Goal: Transaction & Acquisition: Purchase product/service

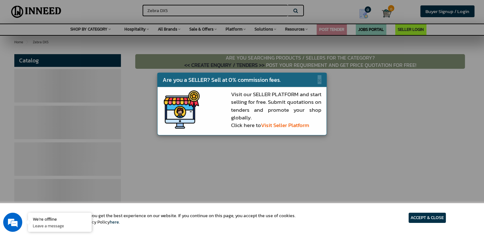
click at [281, 146] on div "× Are you a SELLER? Sell at 0% commission fees. Visit our SELLER PLATFORM and s…" at bounding box center [242, 117] width 484 height 235
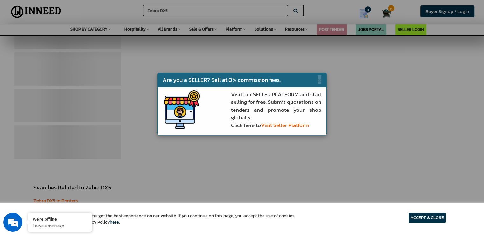
scroll to position [64, 0]
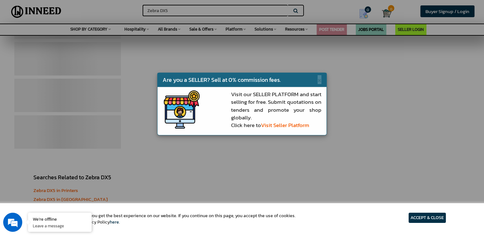
click at [443, 218] on article "ACCEPT & CLOSE" at bounding box center [426, 217] width 37 height 10
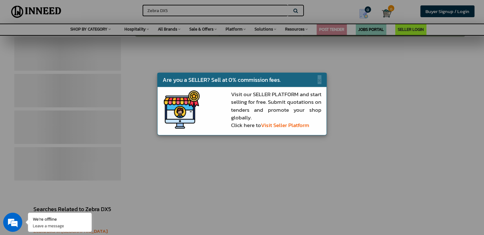
scroll to position [0, 0]
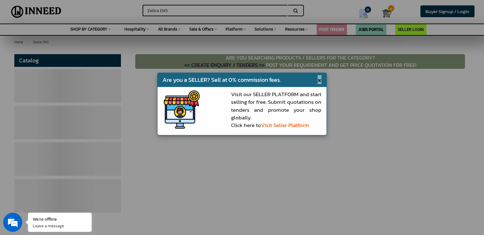
click at [319, 78] on span "×" at bounding box center [319, 79] width 4 height 9
click at [319, 79] on div "FILTERS Catalog" at bounding box center [242, 131] width 465 height 167
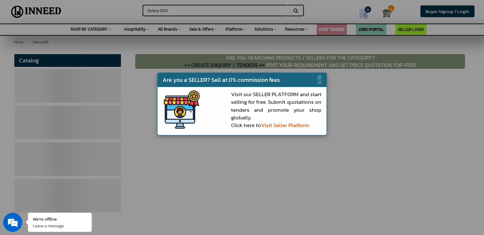
click at [319, 79] on div "FILTERS Catalog" at bounding box center [242, 131] width 465 height 167
click at [302, 125] on div "FILTERS Catalog" at bounding box center [242, 131] width 465 height 167
click at [319, 80] on div "FILTERS Catalog" at bounding box center [242, 131] width 465 height 167
